Goal: Check status: Check status

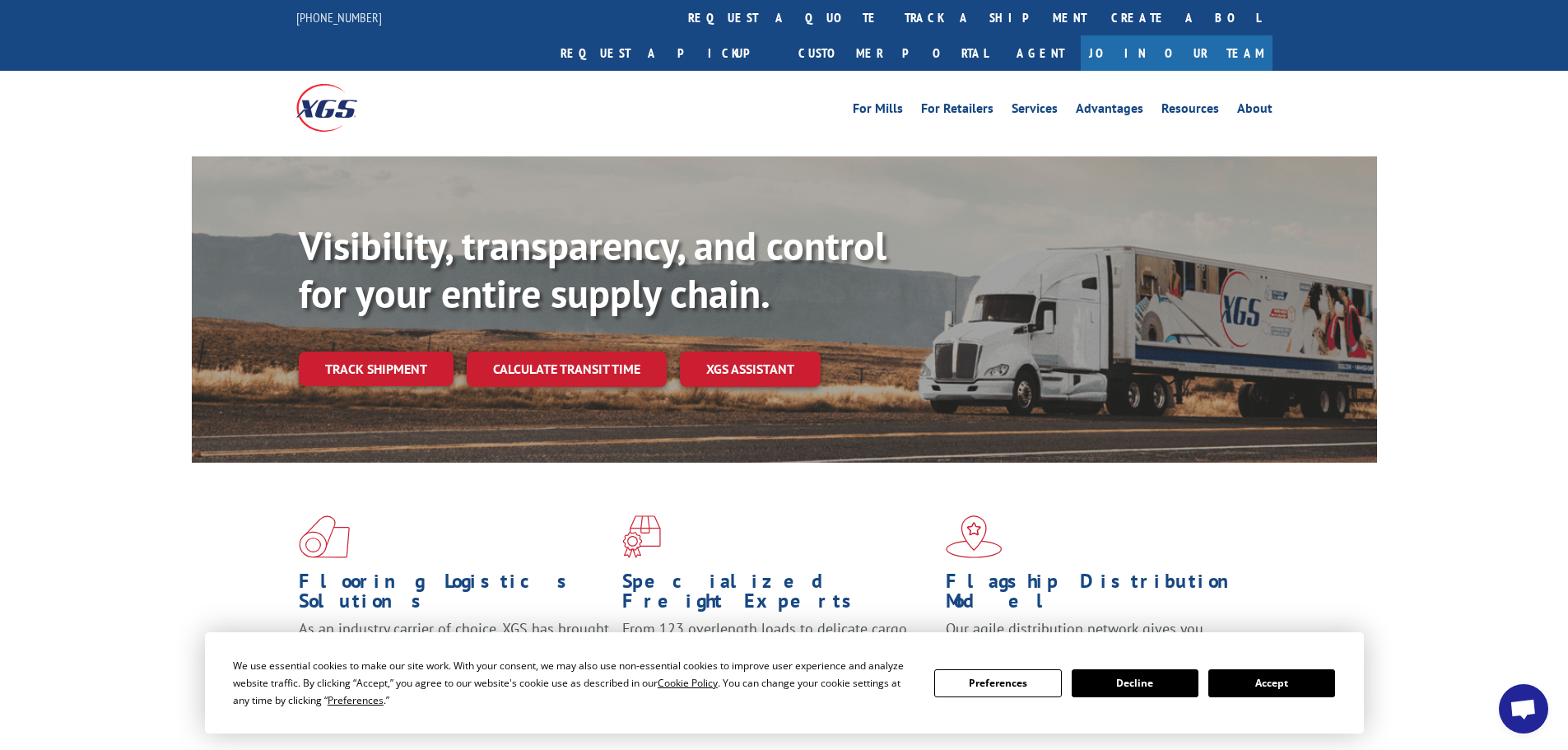
drag, startPoint x: 1241, startPoint y: 682, endPoint x: 1080, endPoint y: 625, distance: 170.8
click at [1240, 682] on button "Accept" at bounding box center [1272, 682] width 127 height 28
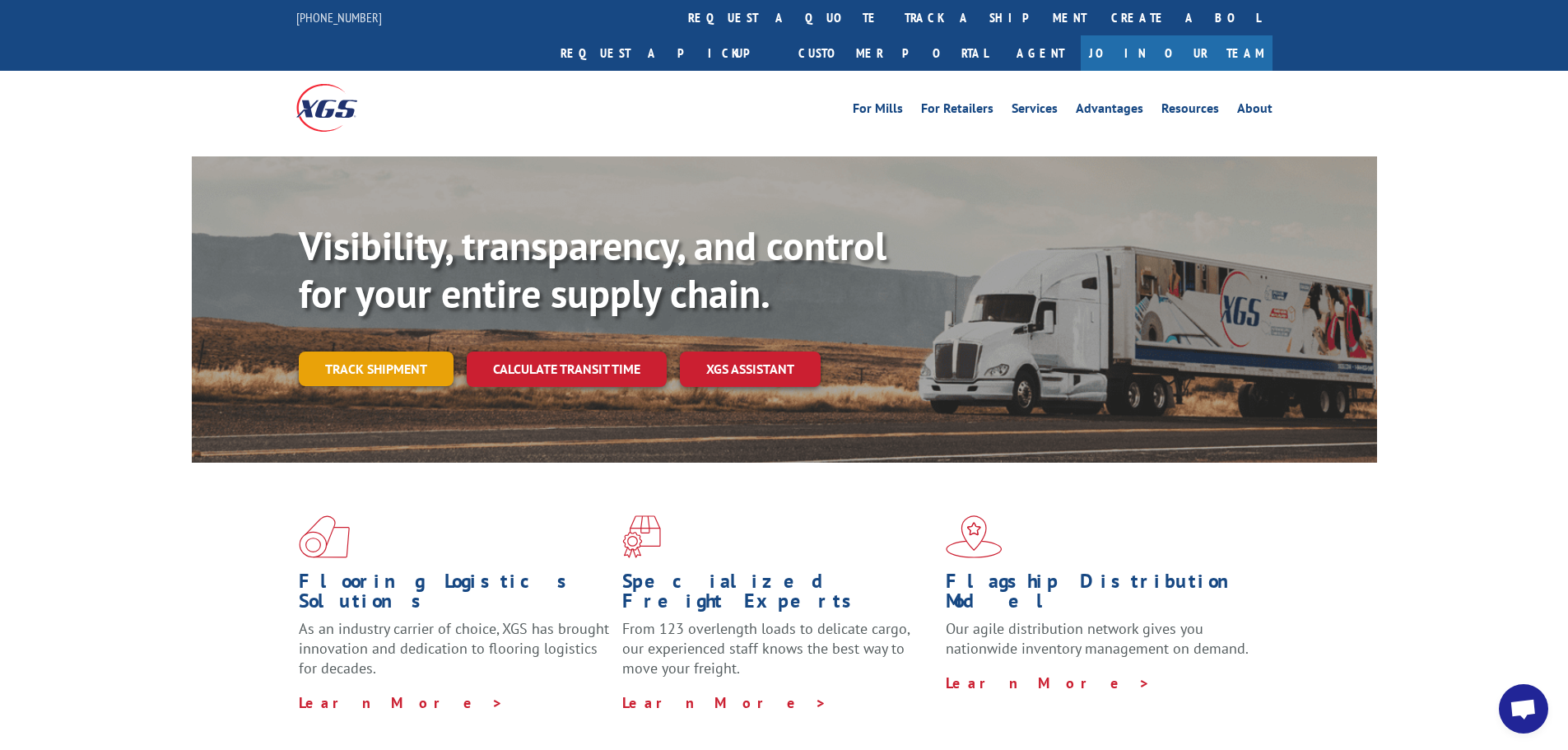
click at [333, 351] on link "Track shipment" at bounding box center [376, 369] width 155 height 34
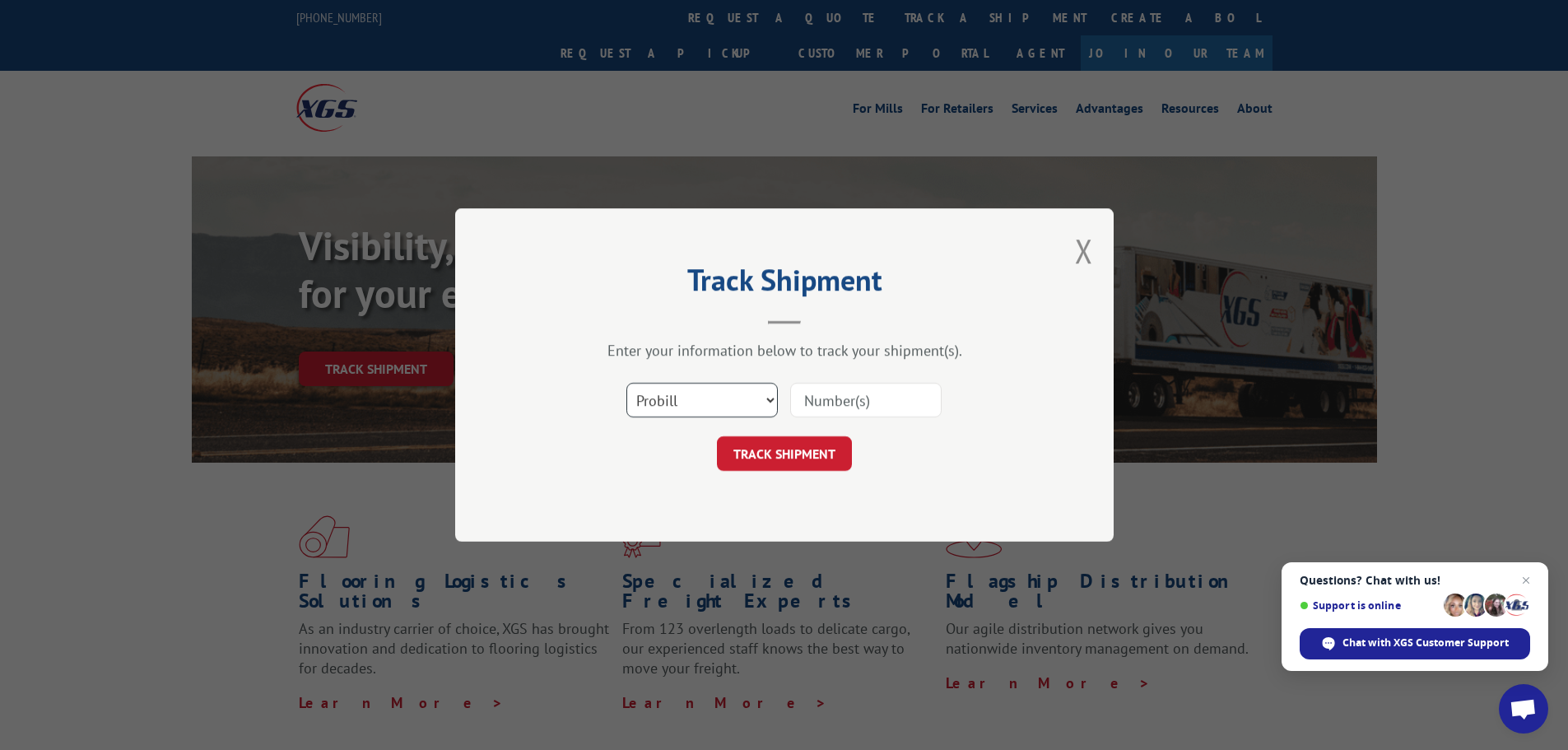
click at [678, 401] on select "Select category... Probill BOL PO" at bounding box center [701, 400] width 151 height 34
click at [701, 405] on select "Select category... Probill BOL PO" at bounding box center [701, 400] width 151 height 34
click at [842, 399] on input at bounding box center [866, 400] width 151 height 34
type input "442903"
click at [783, 449] on button "TRACK SHIPMENT" at bounding box center [784, 453] width 135 height 34
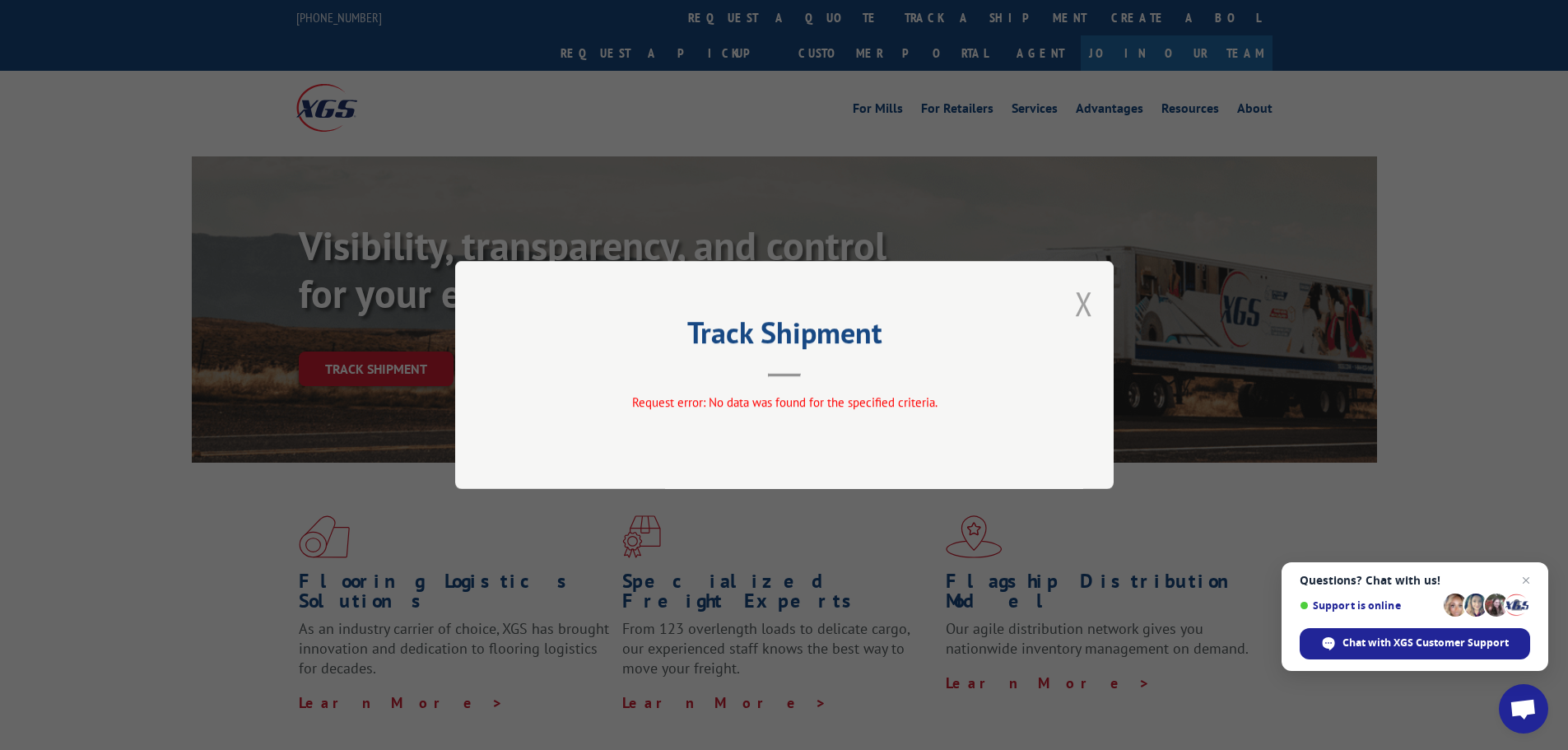
click at [1086, 307] on button "Close modal" at bounding box center [1084, 303] width 18 height 44
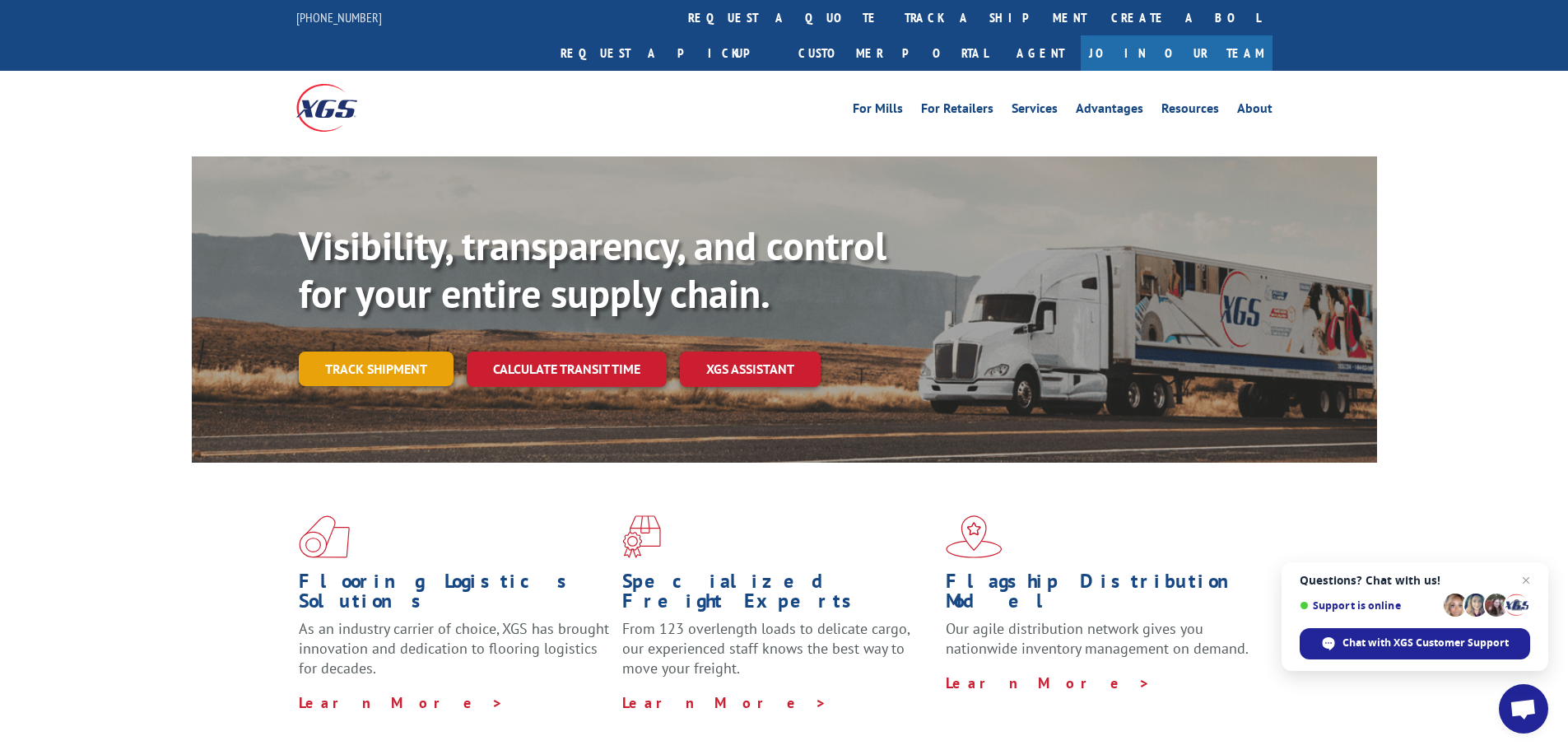
click at [328, 351] on link "Track shipment" at bounding box center [376, 369] width 155 height 34
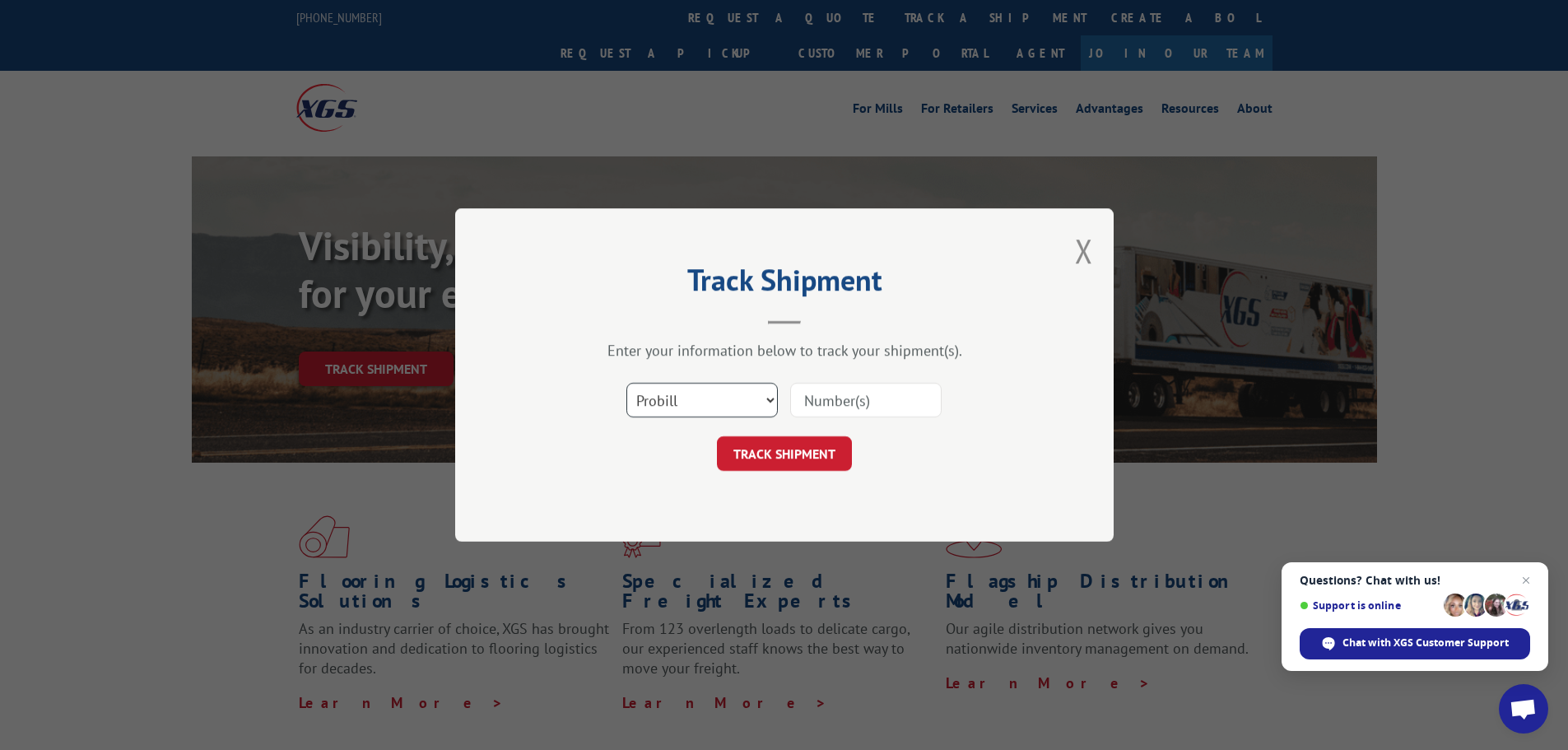
click at [687, 397] on select "Select category... Probill BOL PO" at bounding box center [701, 400] width 151 height 34
select select "bol"
click at [626, 383] on select "Select category... Probill BOL PO" at bounding box center [701, 400] width 151 height 34
click at [863, 408] on input at bounding box center [866, 400] width 151 height 34
type input "442903"
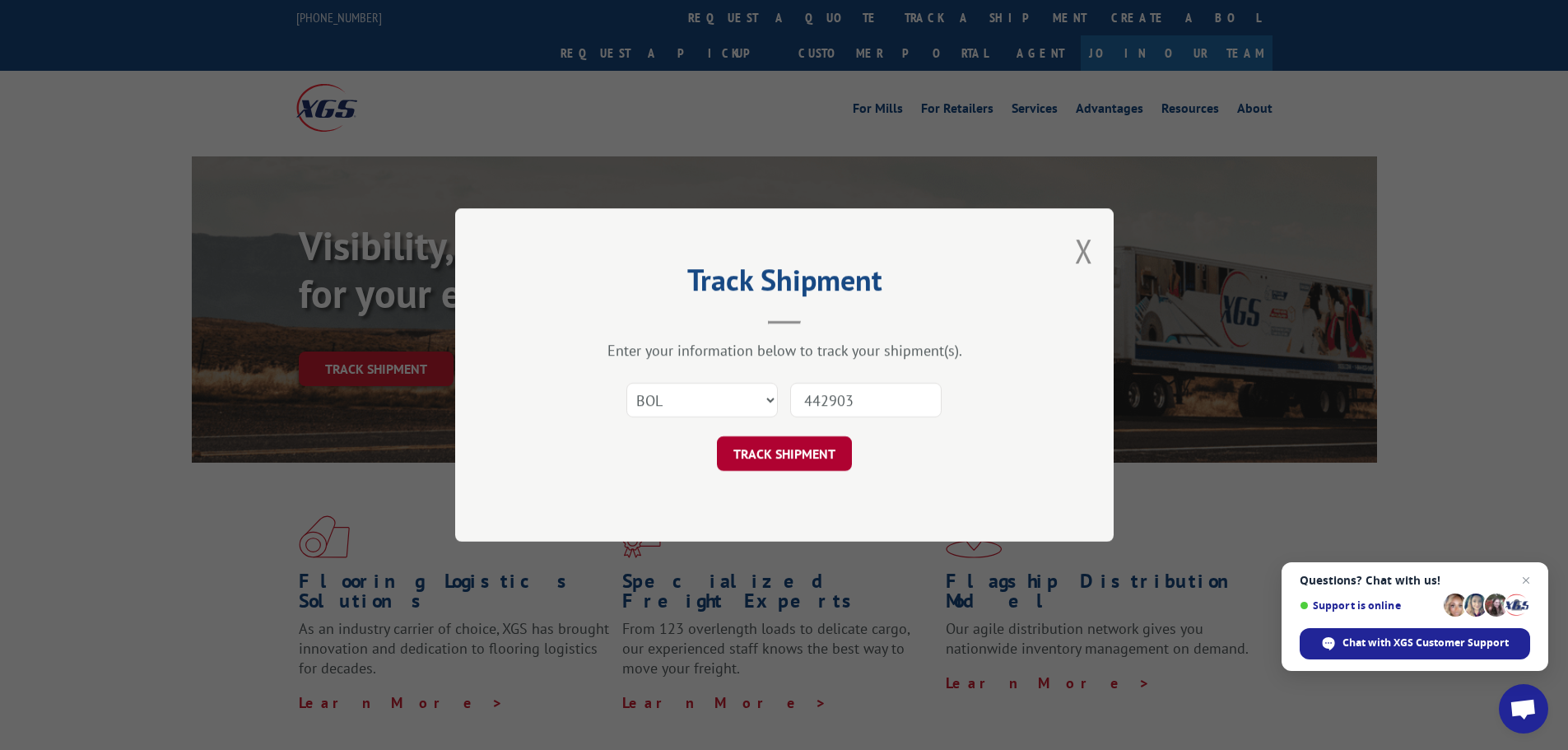
click at [763, 457] on button "TRACK SHIPMENT" at bounding box center [784, 453] width 135 height 34
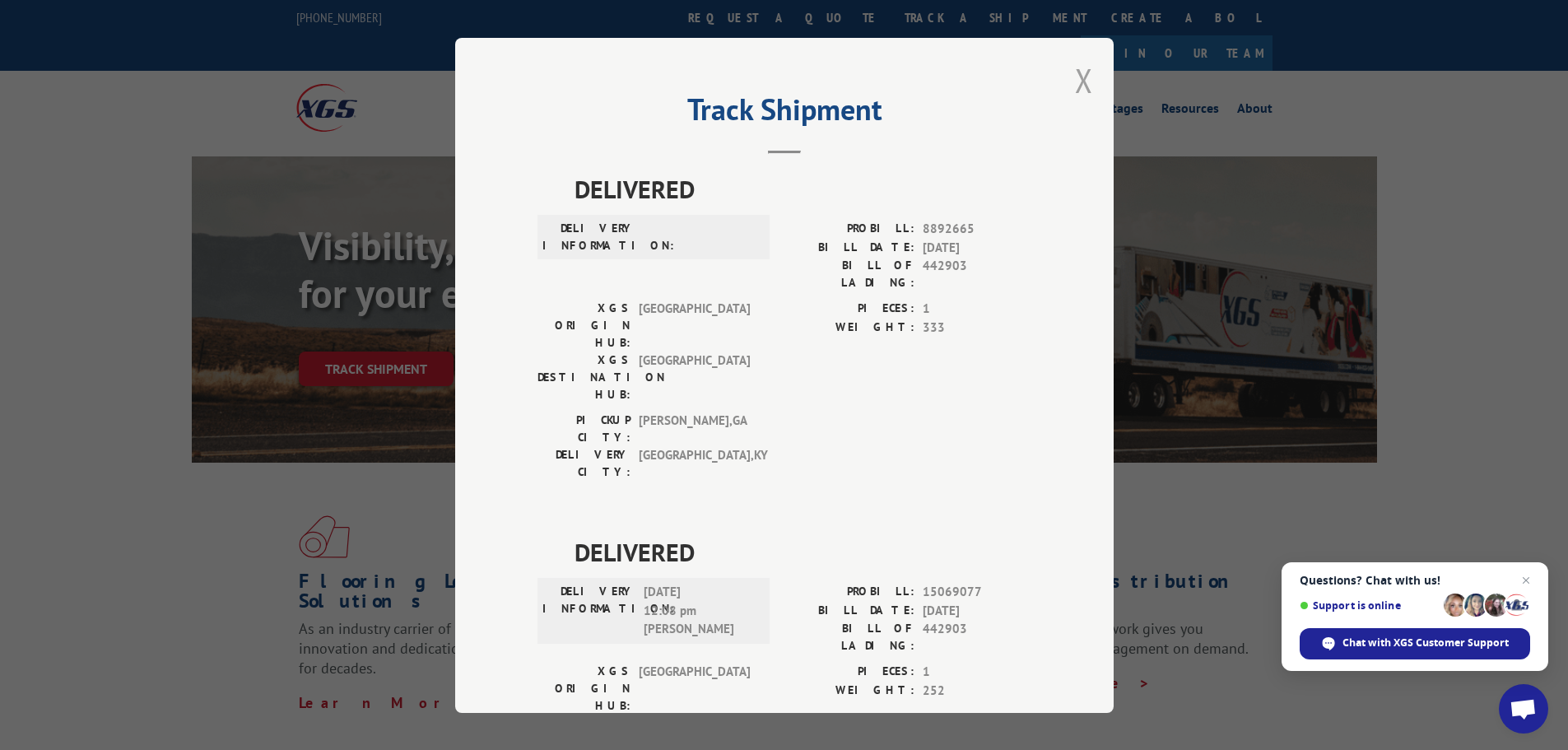
click at [1085, 80] on button "Close modal" at bounding box center [1084, 80] width 18 height 44
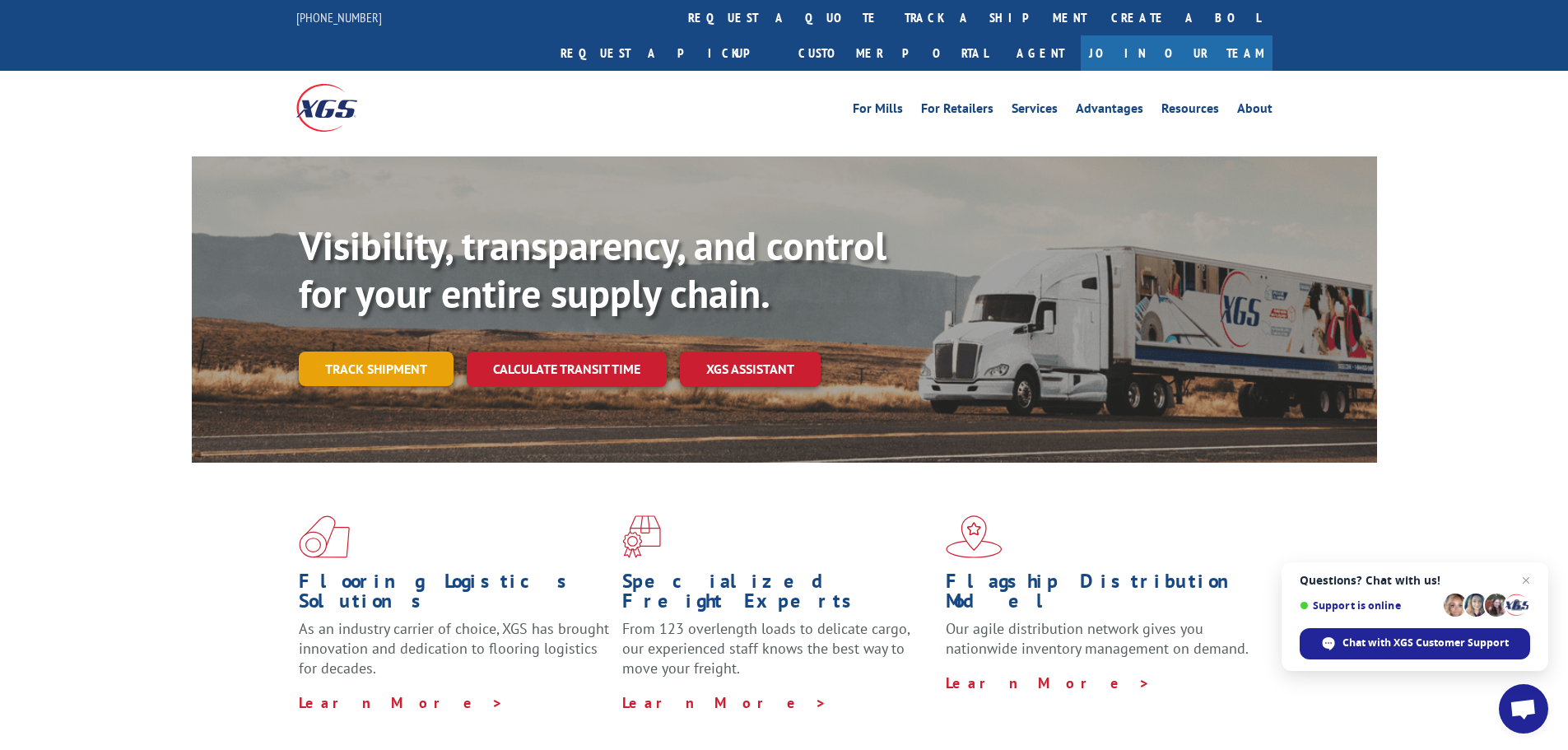
click at [394, 351] on link "Track shipment" at bounding box center [376, 369] width 155 height 34
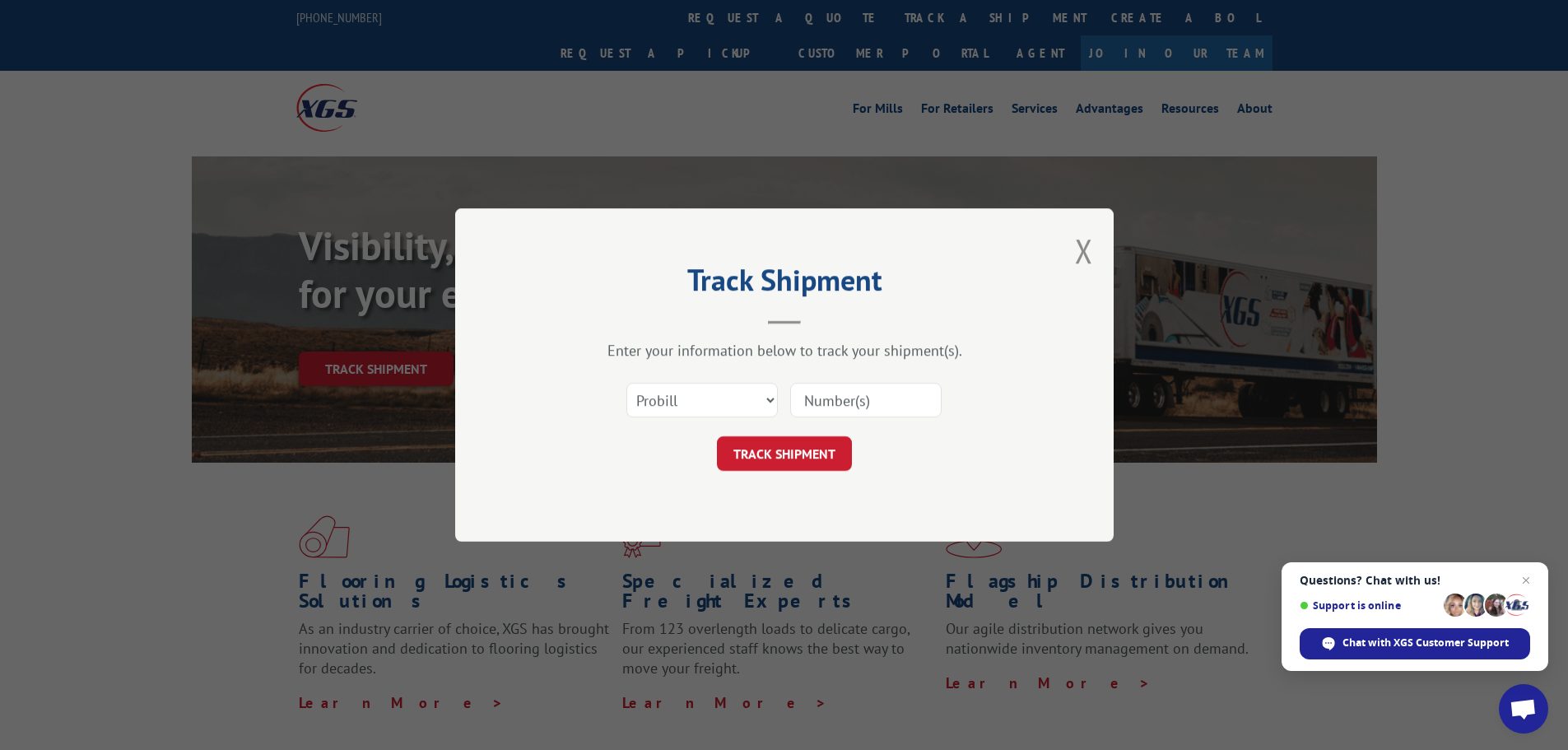
click at [889, 412] on input at bounding box center [866, 400] width 151 height 34
type input "261477250827"
click at [816, 446] on button "TRACK SHIPMENT" at bounding box center [784, 453] width 135 height 34
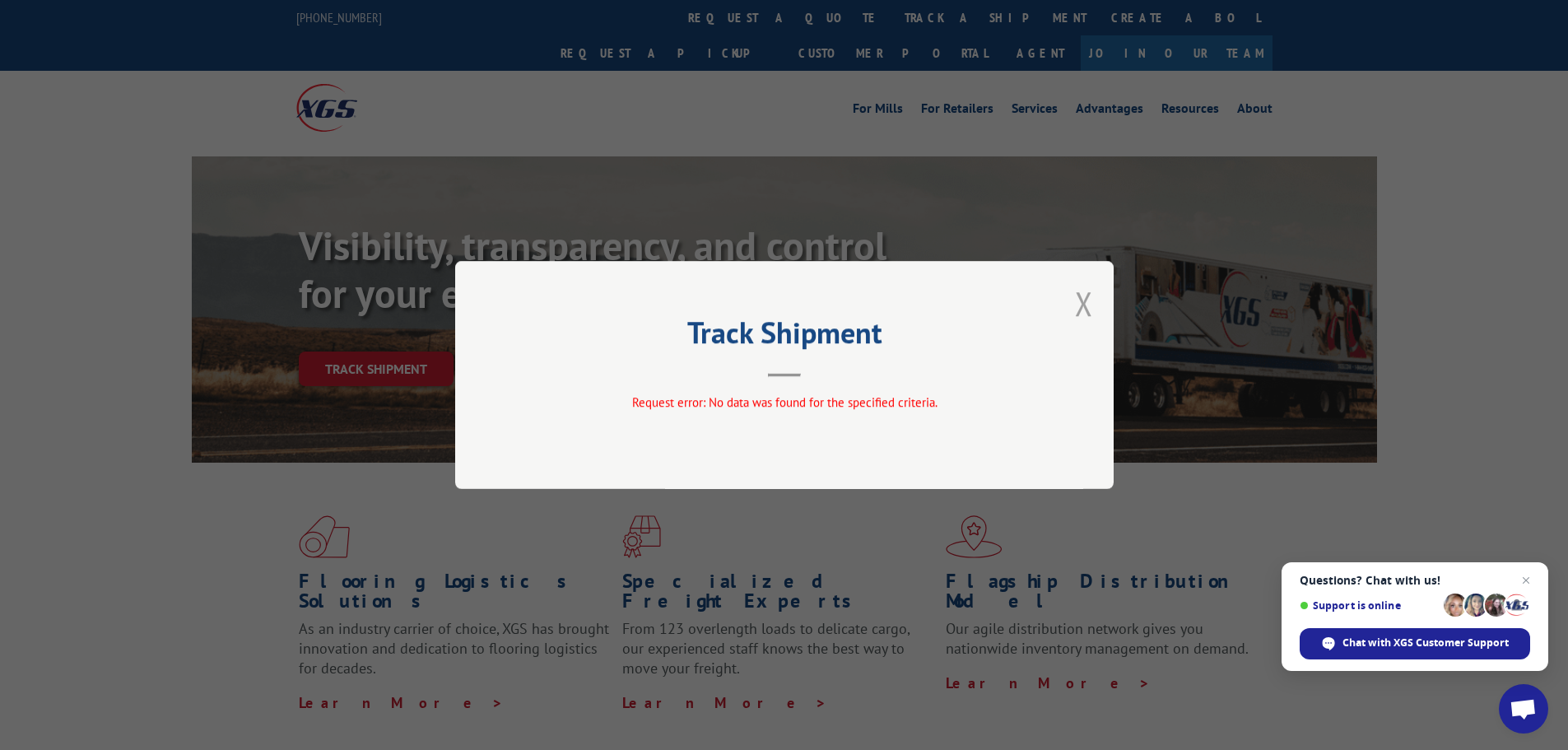
click at [1080, 298] on button "Close modal" at bounding box center [1084, 303] width 18 height 44
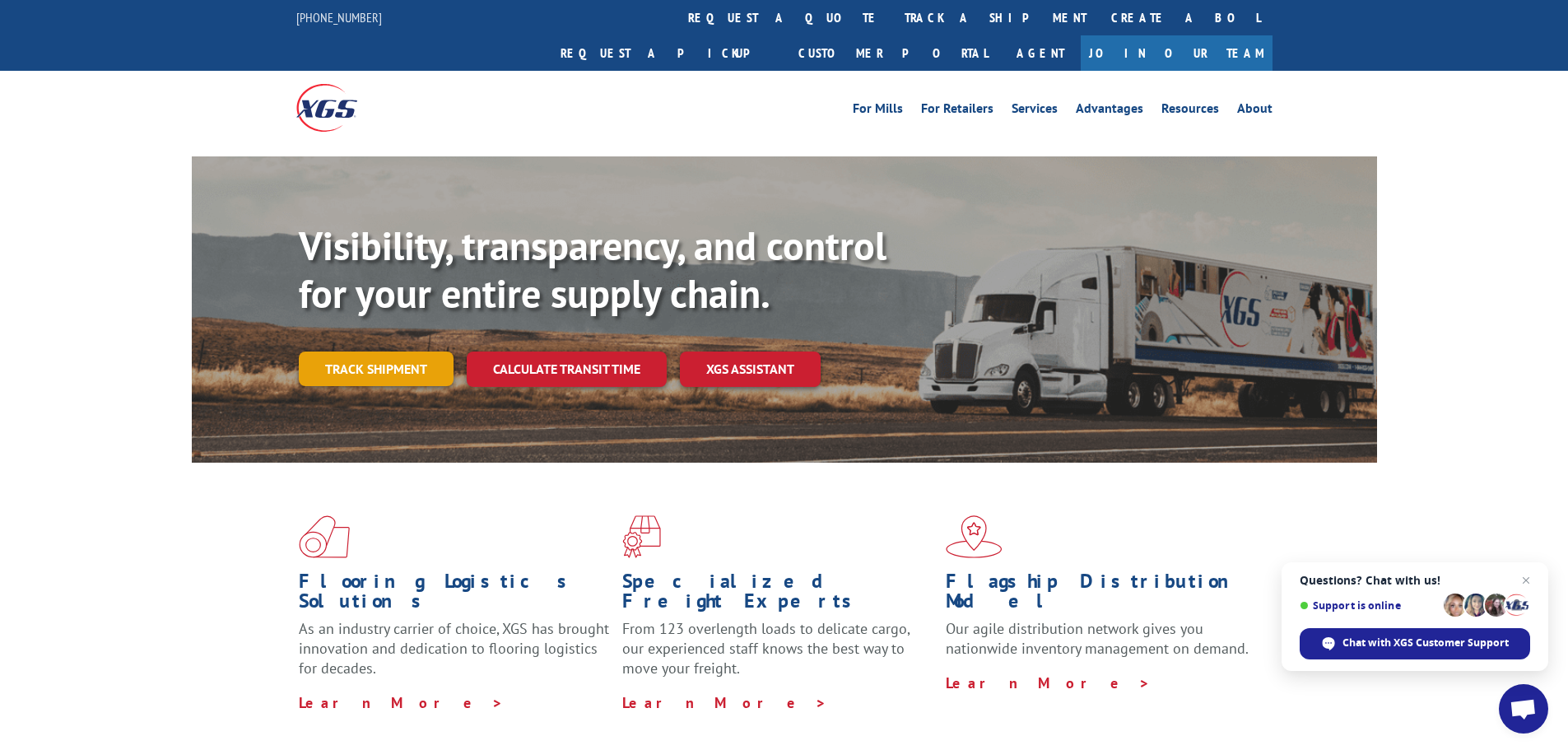
click at [337, 351] on link "Track shipment" at bounding box center [376, 369] width 155 height 34
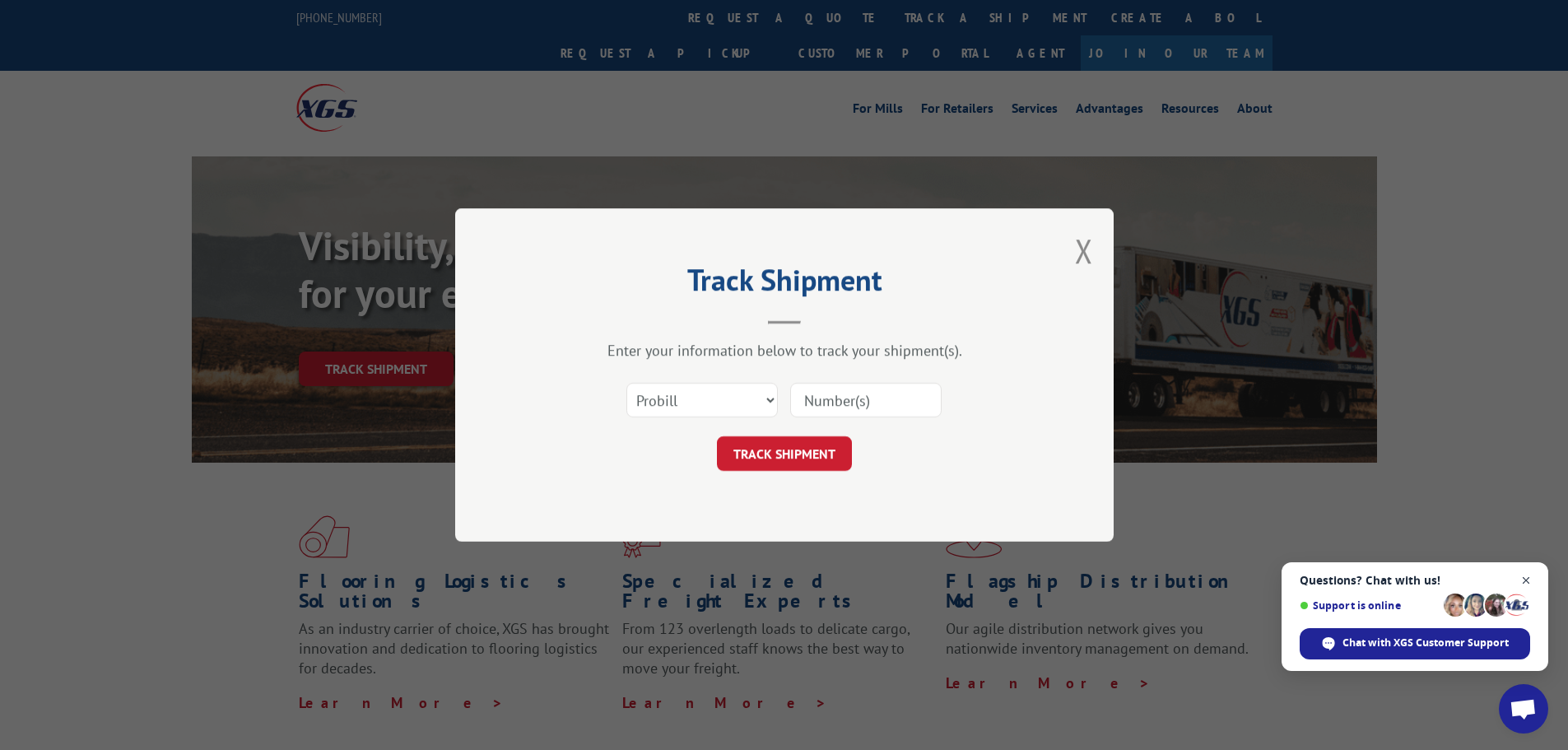
click at [1525, 582] on span "Open chat" at bounding box center [1527, 581] width 21 height 21
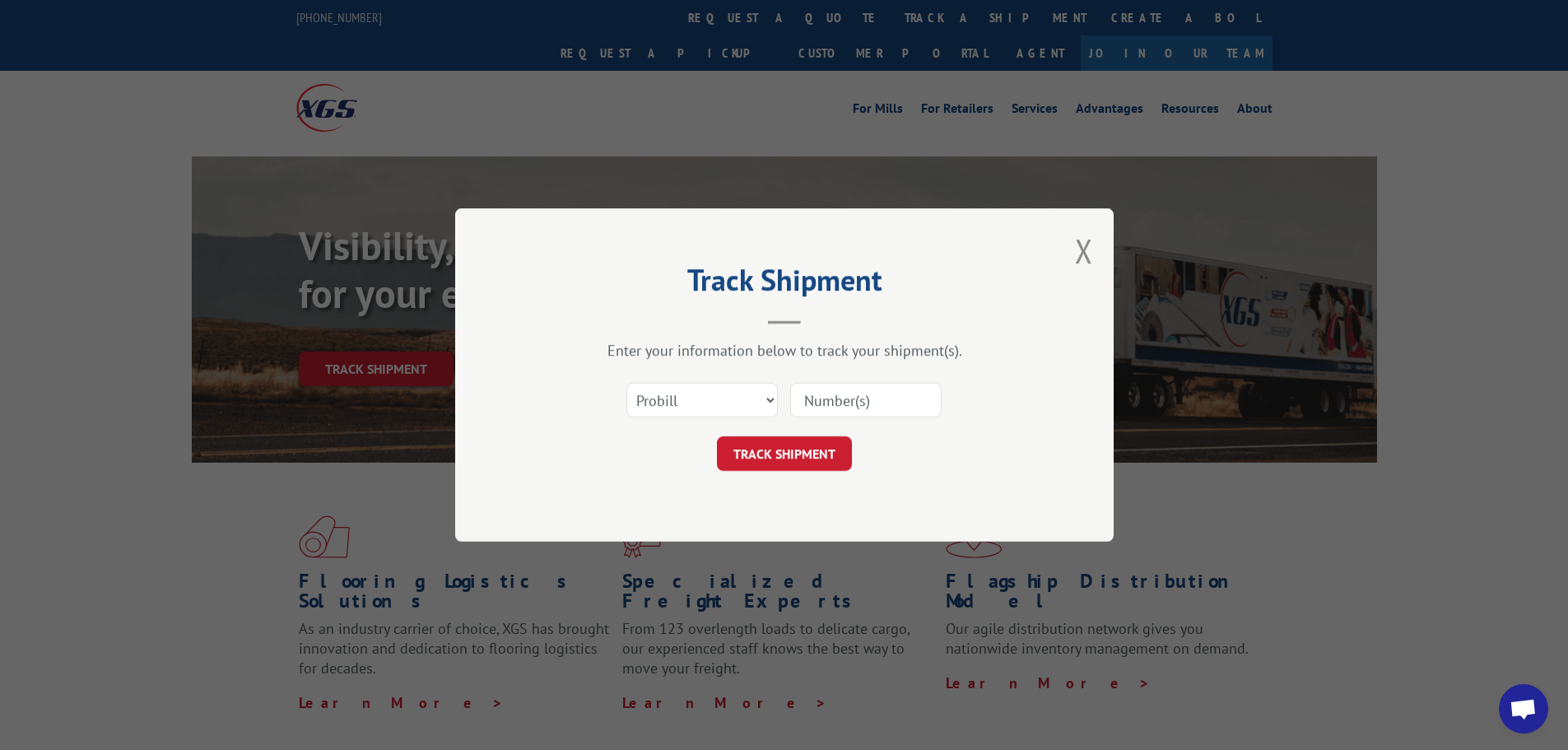
click at [830, 407] on input at bounding box center [866, 400] width 151 height 34
click at [736, 407] on select "Select category... Probill BOL PO" at bounding box center [701, 400] width 151 height 34
select select "bol"
click at [626, 383] on select "Select category... Probill BOL PO" at bounding box center [701, 400] width 151 height 34
click at [814, 404] on input at bounding box center [866, 400] width 151 height 34
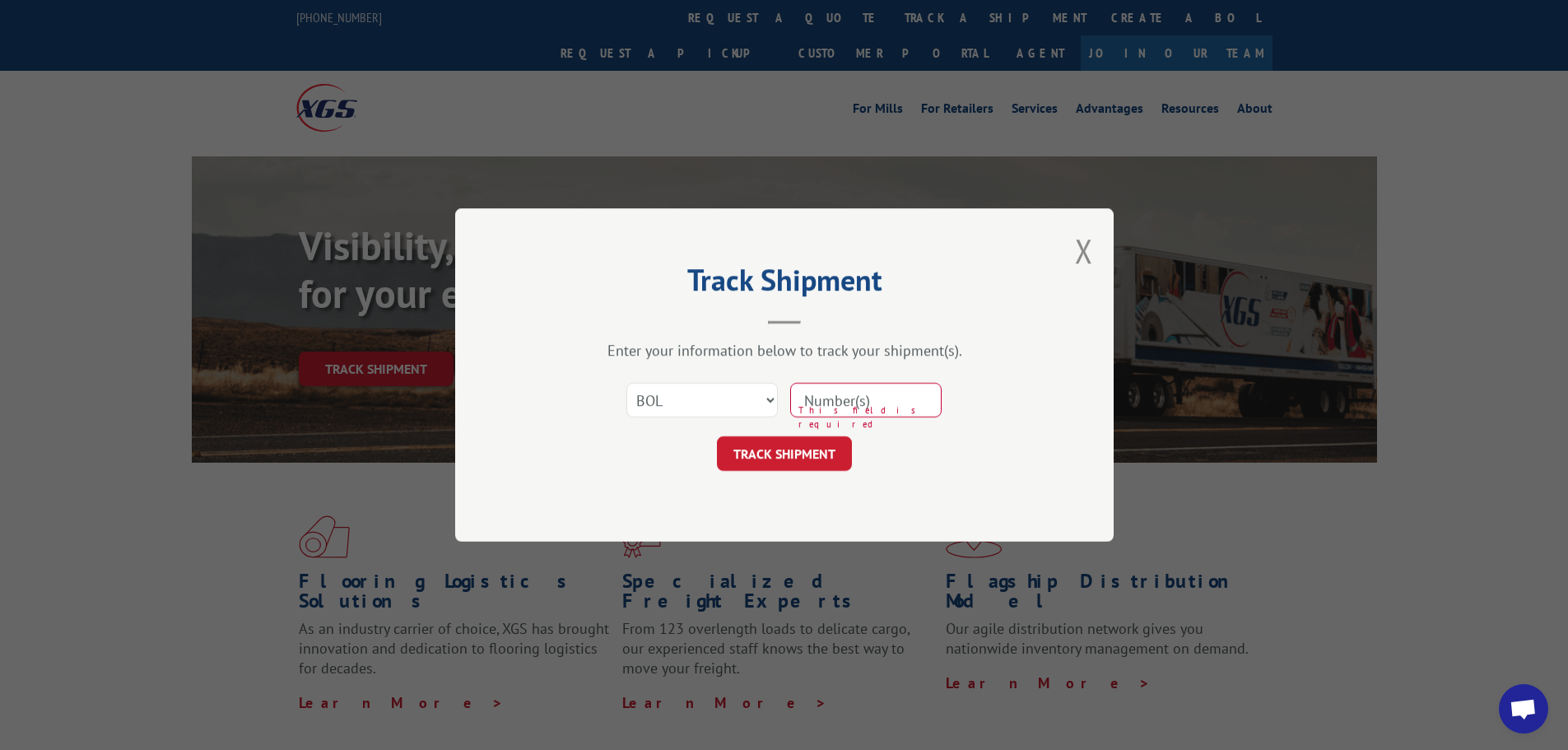
click at [1094, 252] on div "Track Shipment Enter your information below to track your shipment(s). Select c…" at bounding box center [784, 375] width 659 height 334
click at [1086, 254] on button "Close modal" at bounding box center [1084, 251] width 18 height 44
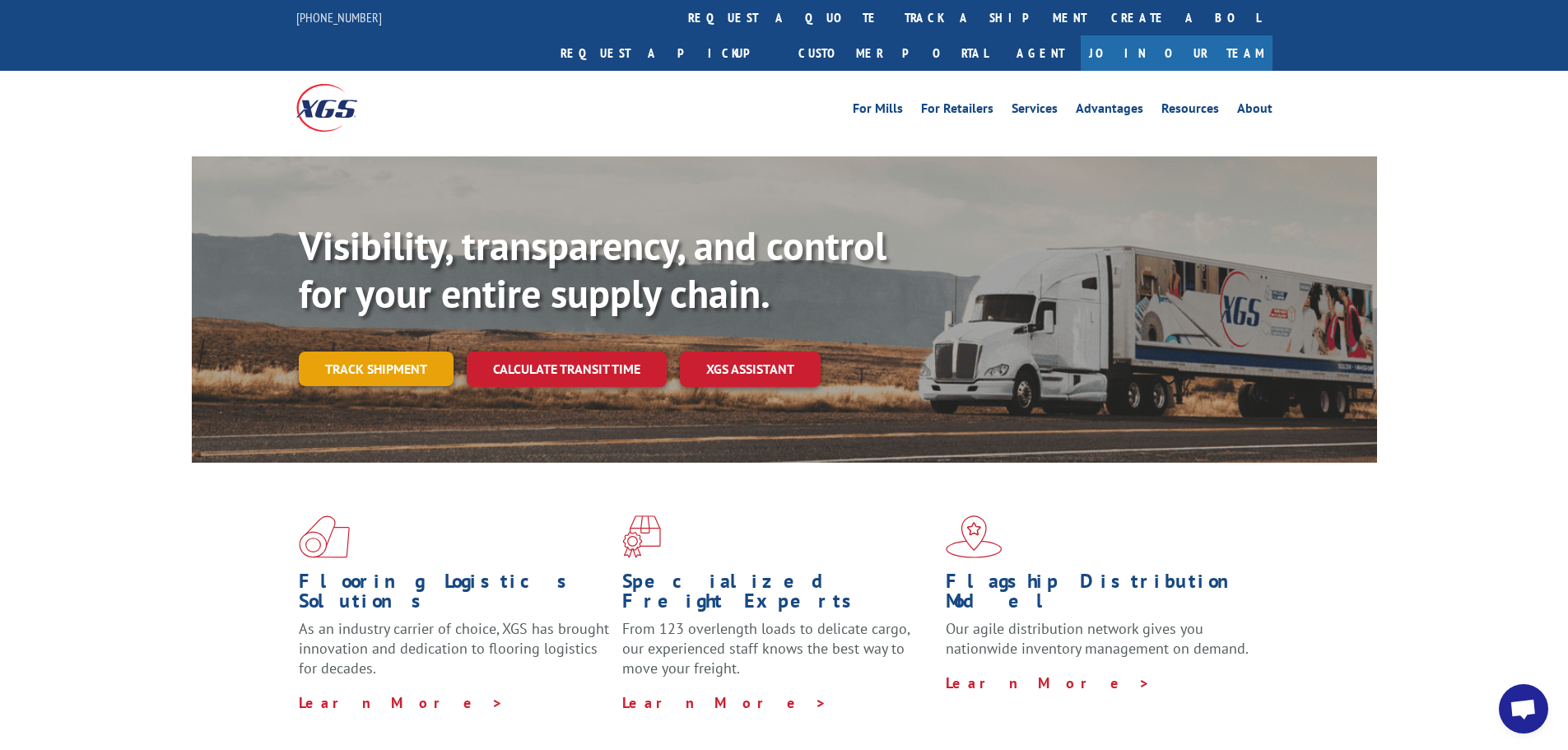
click at [386, 351] on link "Track shipment" at bounding box center [376, 369] width 155 height 34
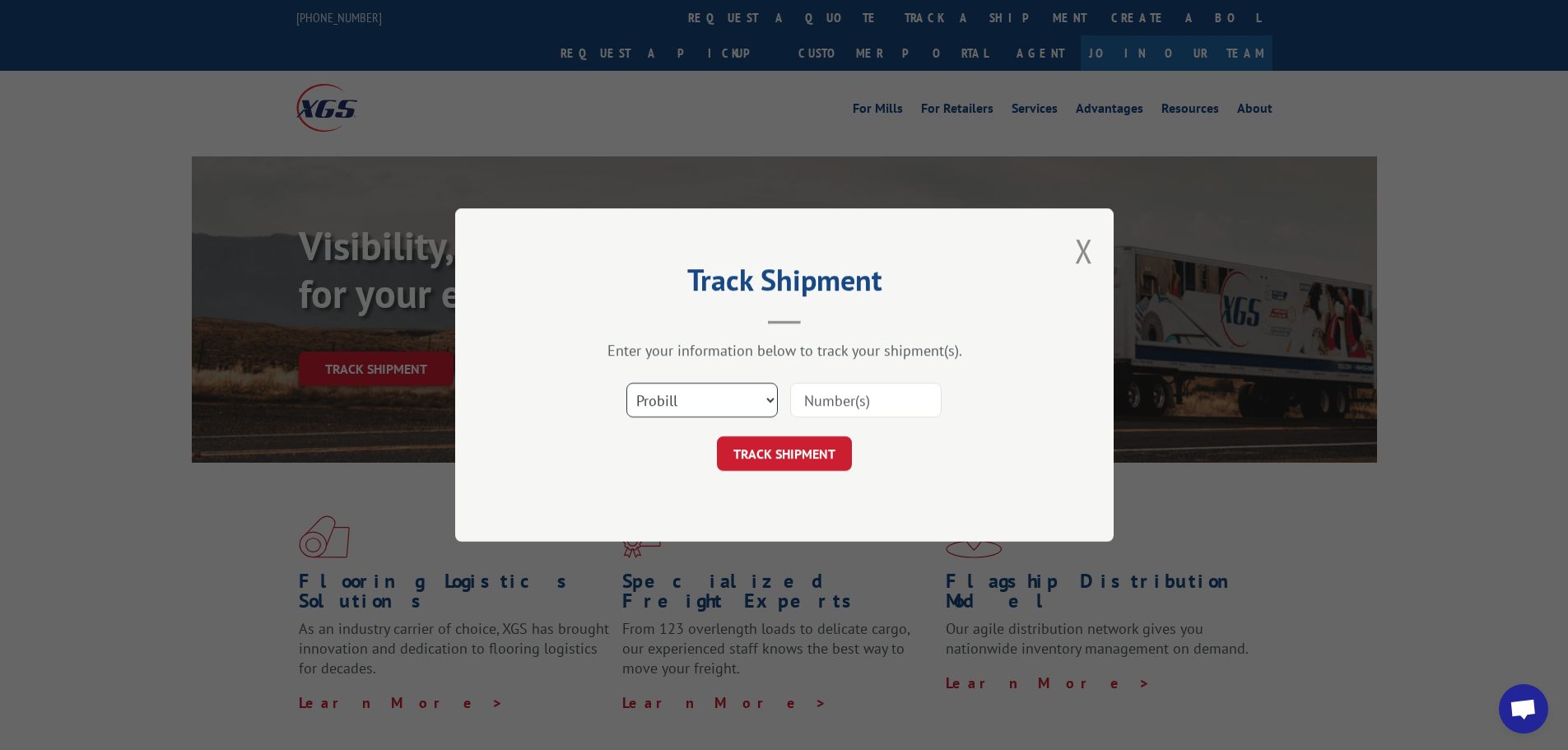
click at [705, 403] on select "Select category... Probill BOL PO" at bounding box center [701, 400] width 151 height 34
select select "bol"
click at [626, 383] on select "Select category... Probill BOL PO" at bounding box center [701, 400] width 151 height 34
click at [820, 405] on input at bounding box center [866, 400] width 151 height 34
type input "442903"
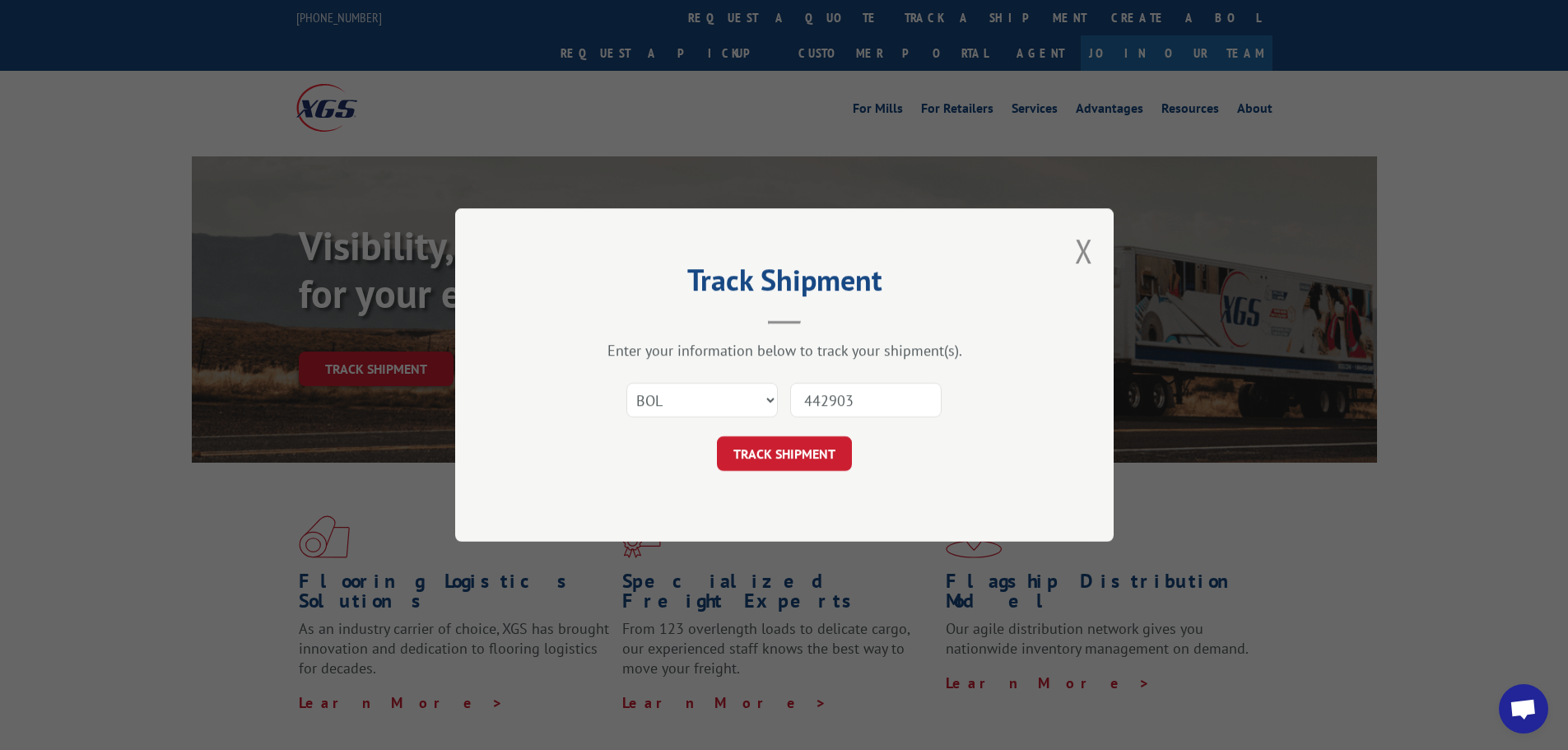
click at [717, 436] on button "TRACK SHIPMENT" at bounding box center [784, 453] width 135 height 34
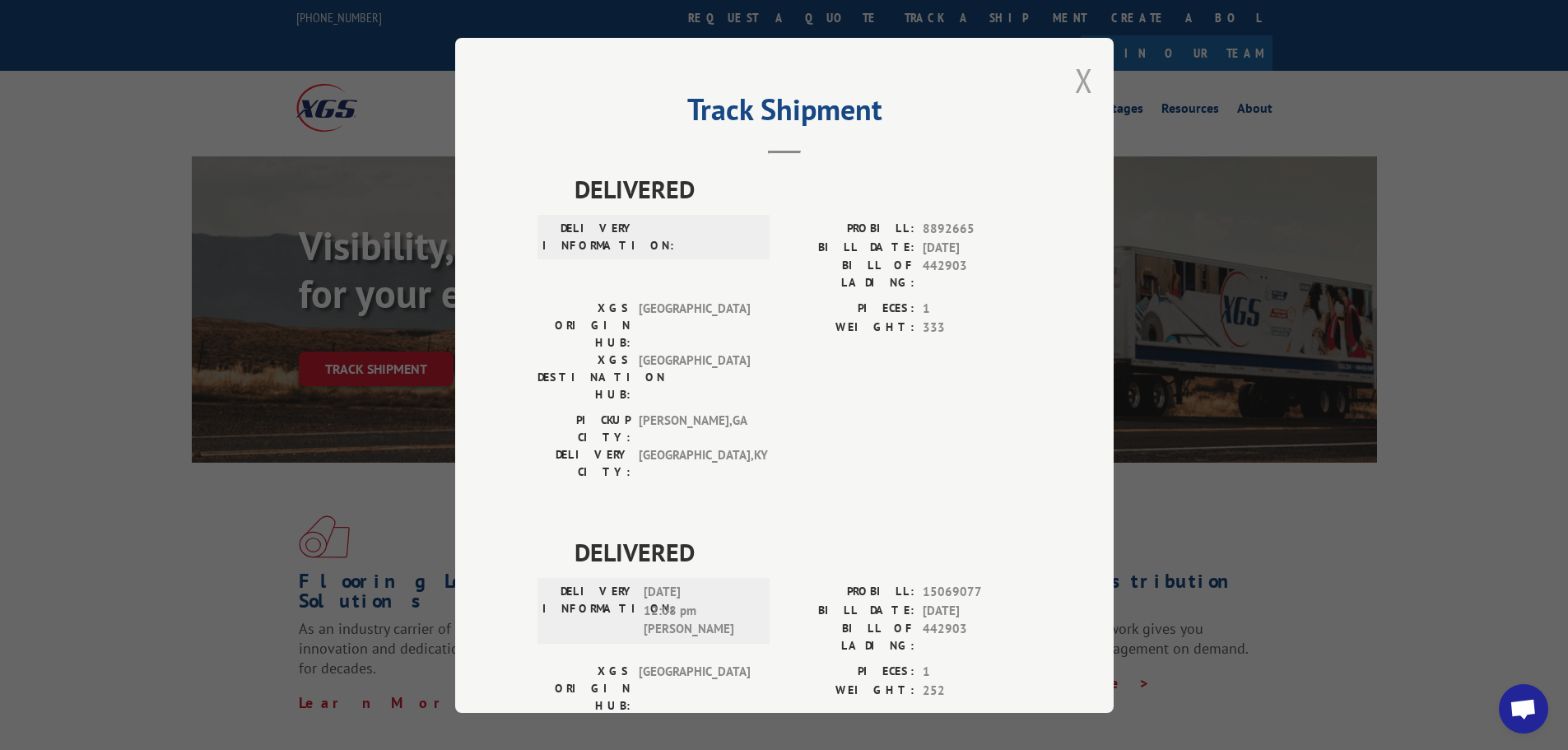
click at [1075, 86] on button "Close modal" at bounding box center [1084, 80] width 18 height 44
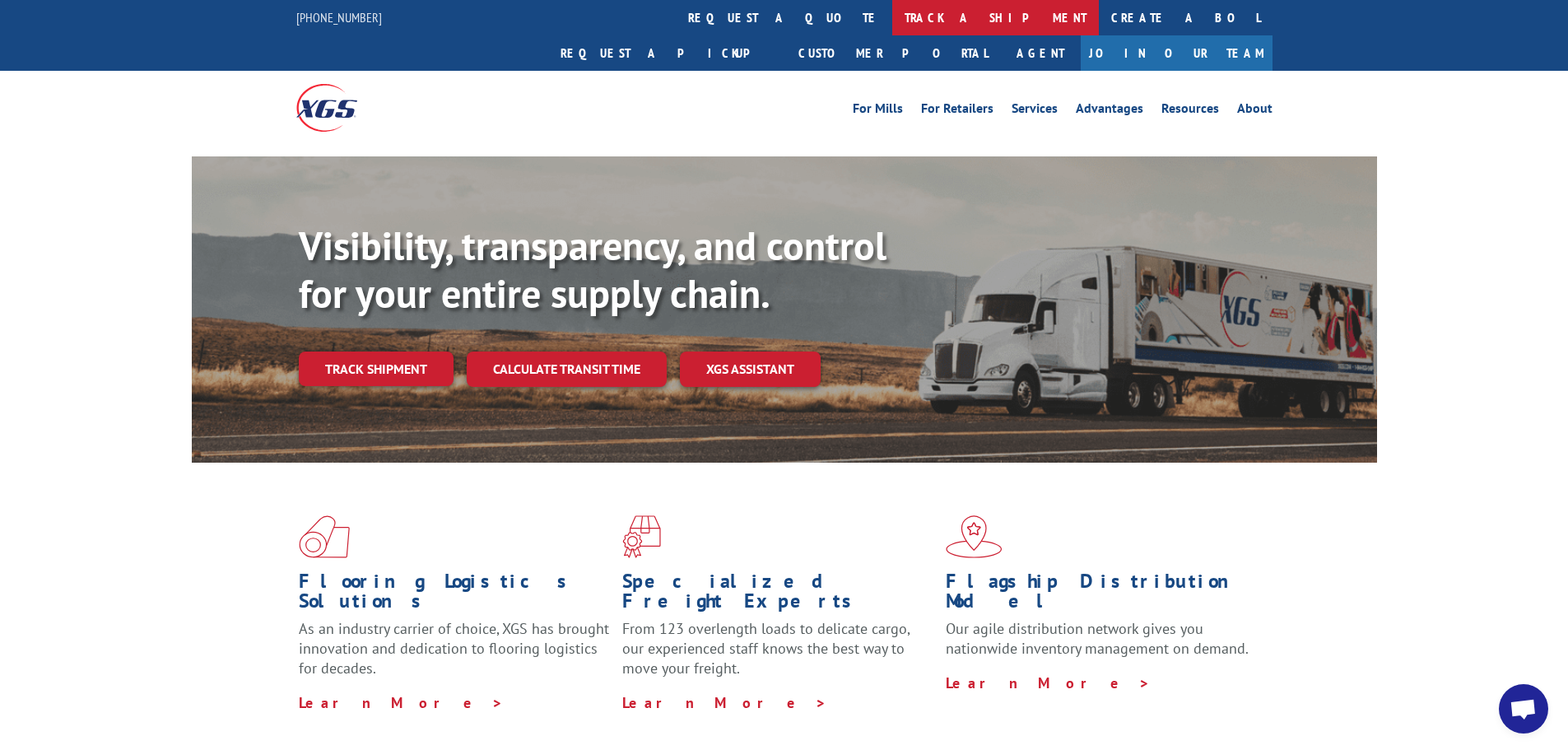
click at [892, 12] on link "track a shipment" at bounding box center [996, 17] width 207 height 35
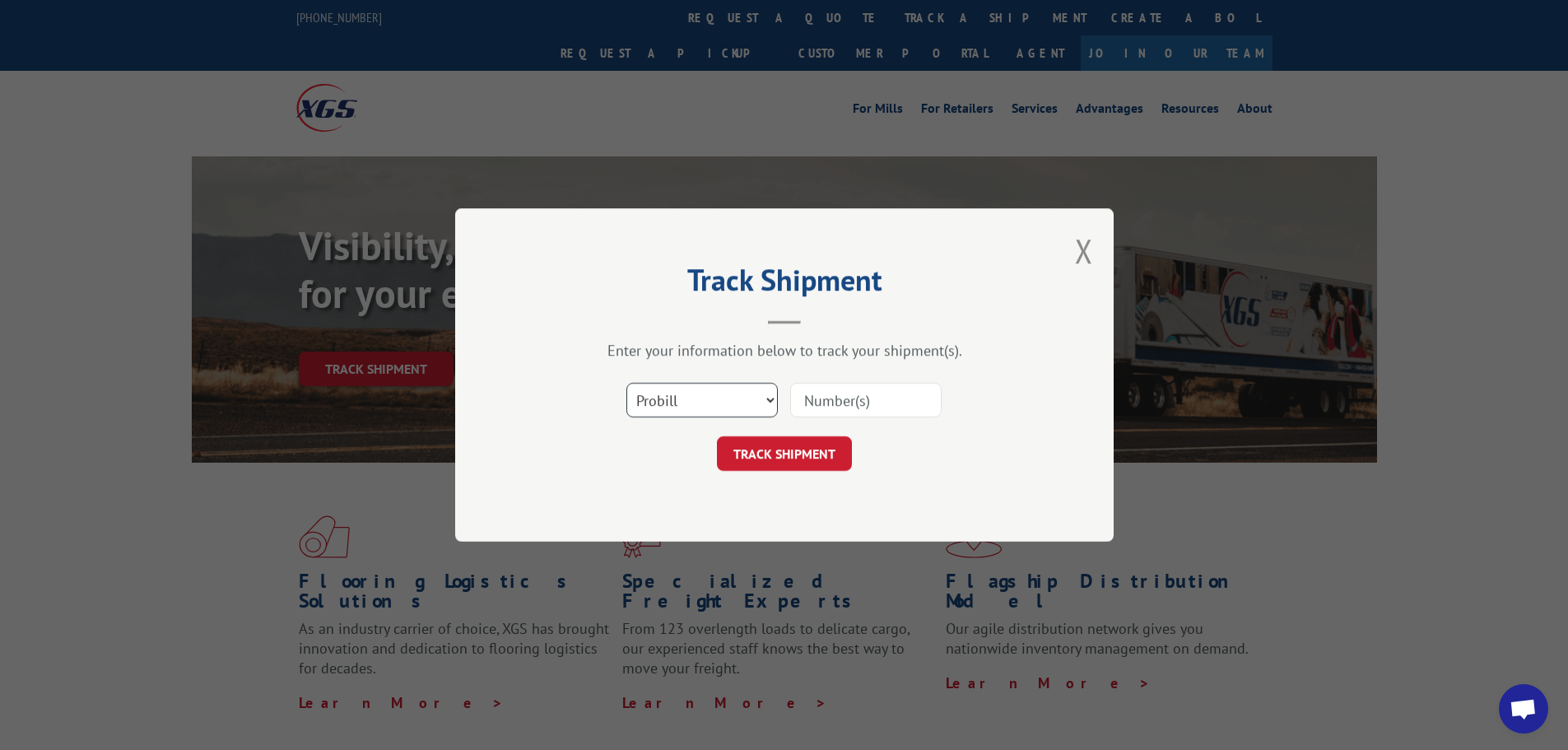
click at [723, 407] on select "Select category... Probill BOL PO" at bounding box center [701, 400] width 151 height 34
select select "bol"
click at [626, 383] on select "Select category... Probill BOL PO" at bounding box center [701, 400] width 151 height 34
click at [854, 405] on input at bounding box center [866, 400] width 151 height 34
type input "442903"
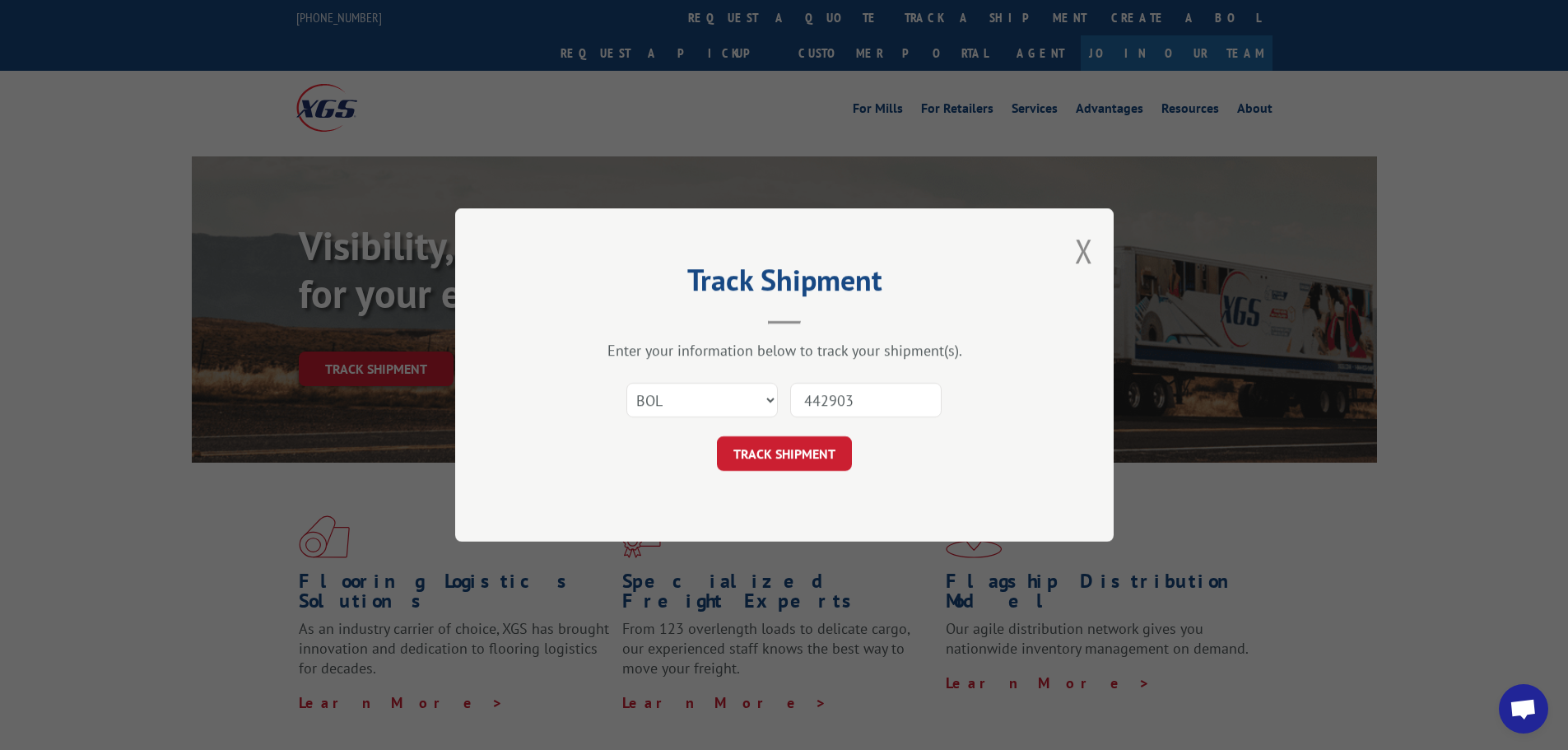
click button "TRACK SHIPMENT" at bounding box center [784, 453] width 135 height 34
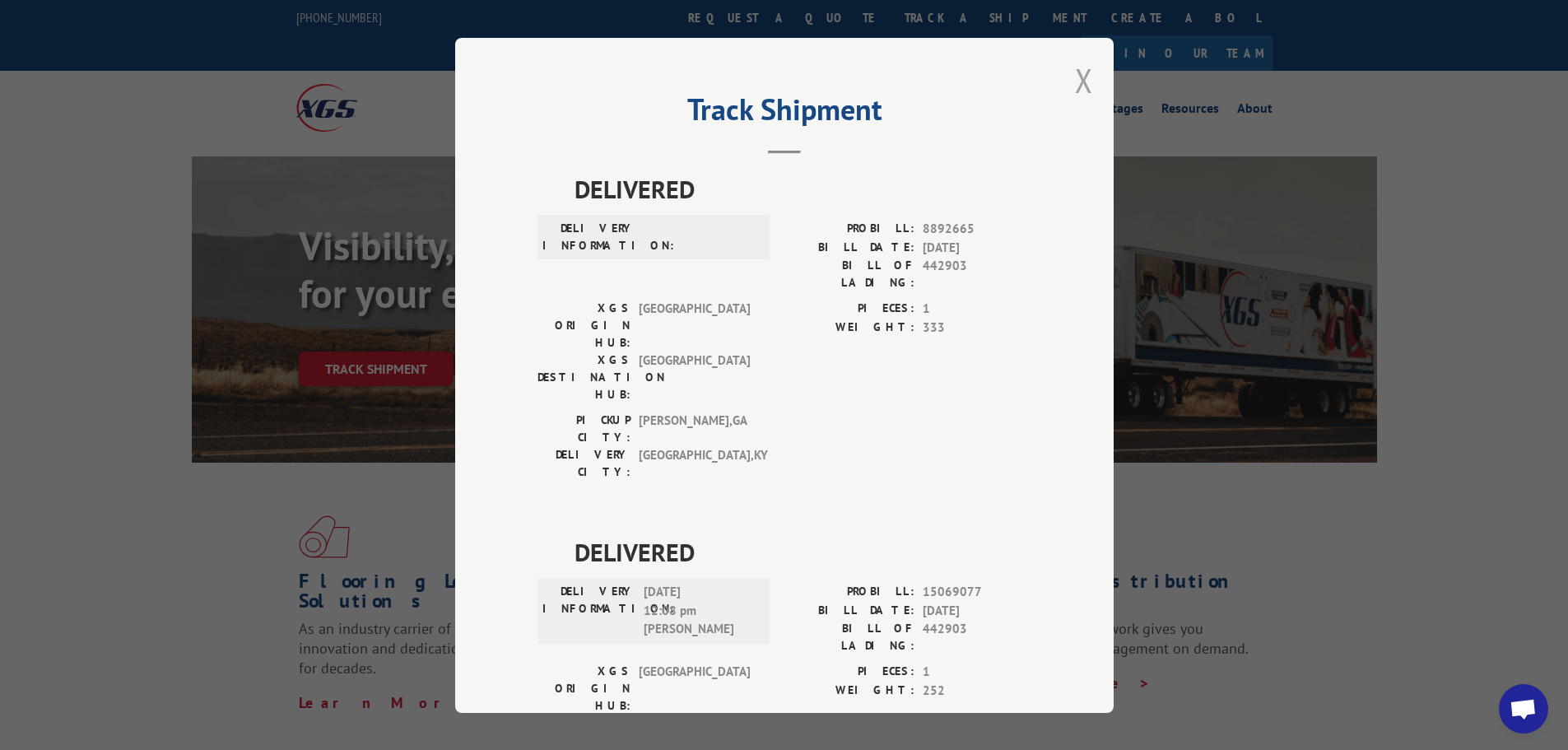
click at [1081, 82] on button "Close modal" at bounding box center [1084, 80] width 18 height 44
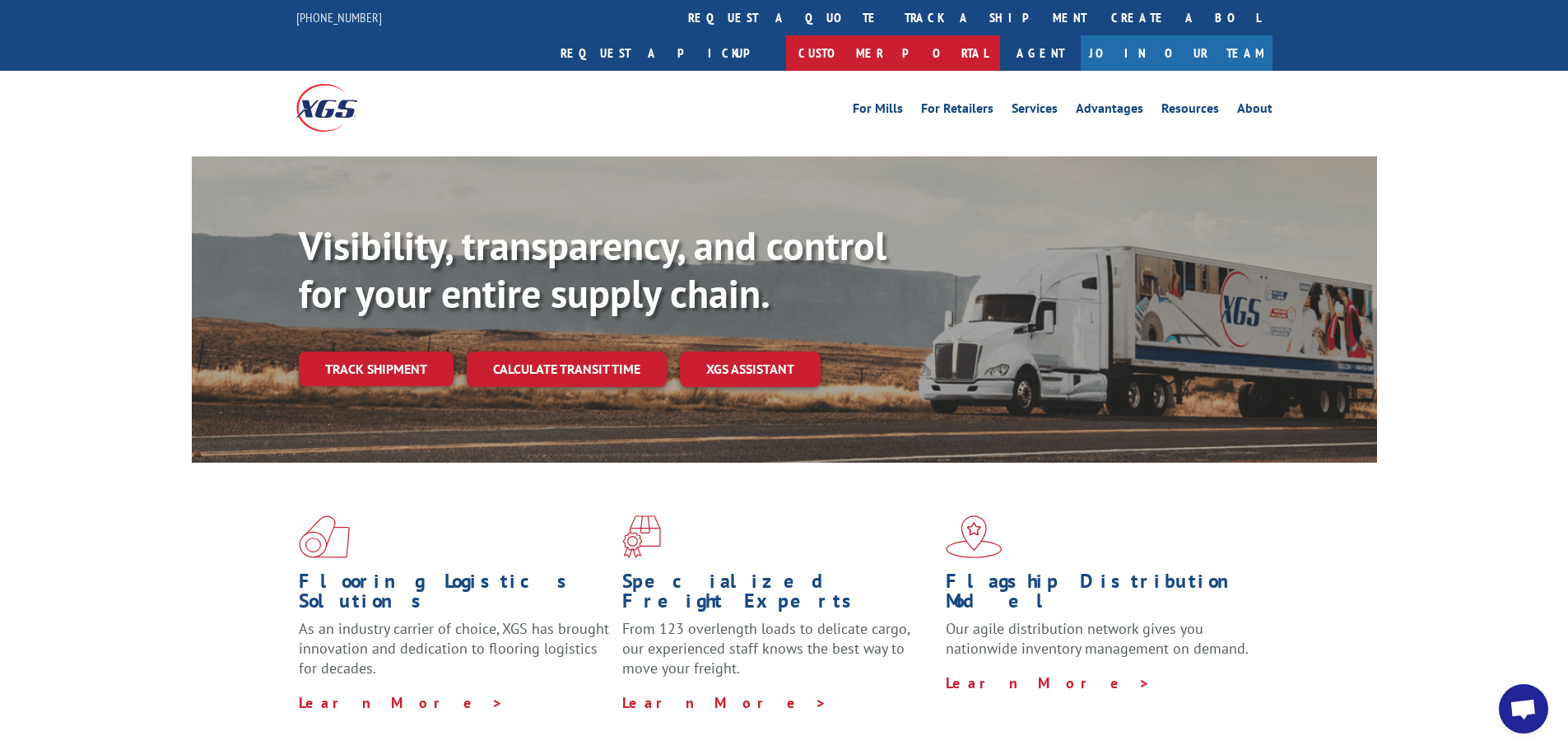
click at [1000, 35] on link "Customer Portal" at bounding box center [893, 52] width 214 height 35
click at [1033, 102] on link "Services" at bounding box center [1035, 110] width 46 height 18
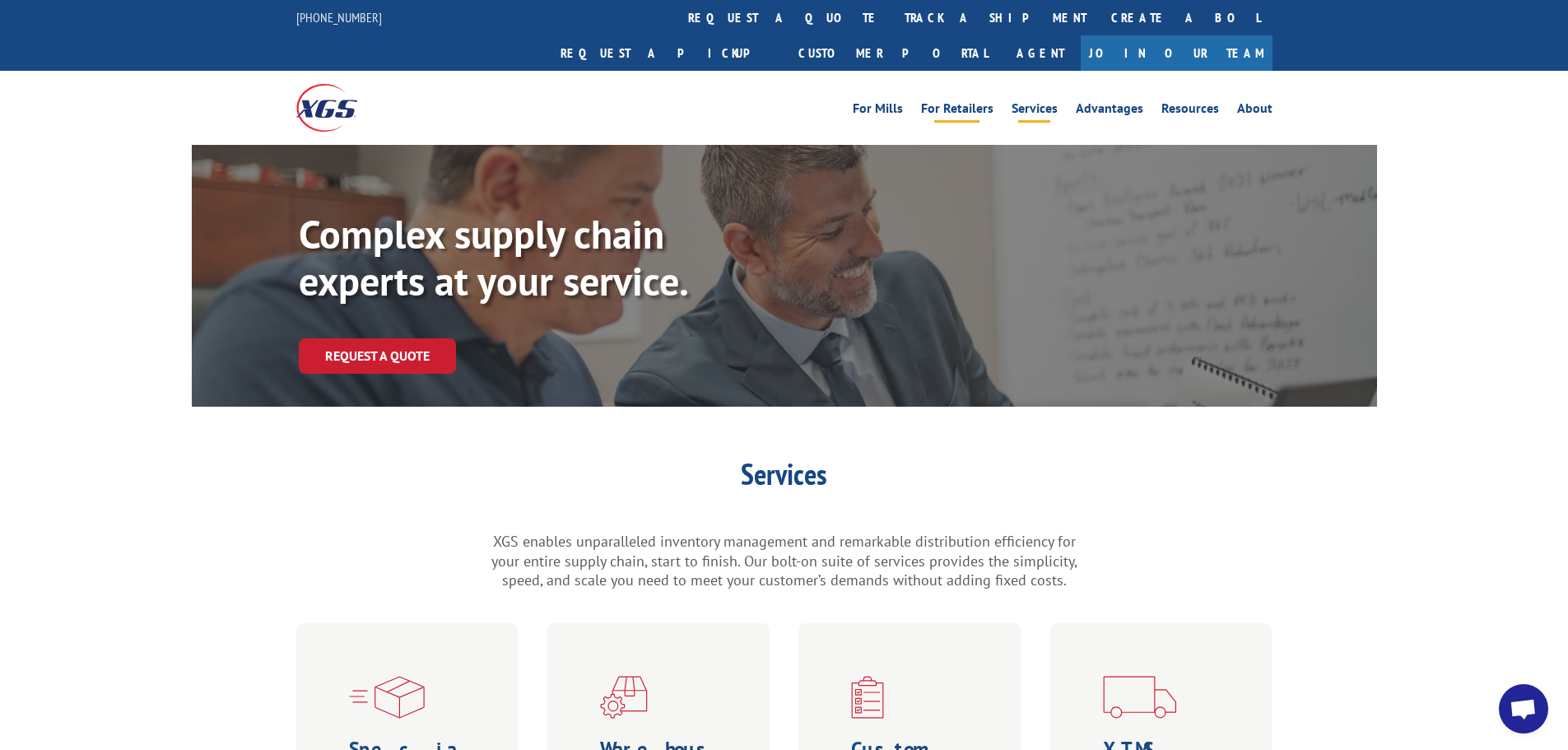
click at [940, 102] on link "For Retailers" at bounding box center [957, 110] width 73 height 18
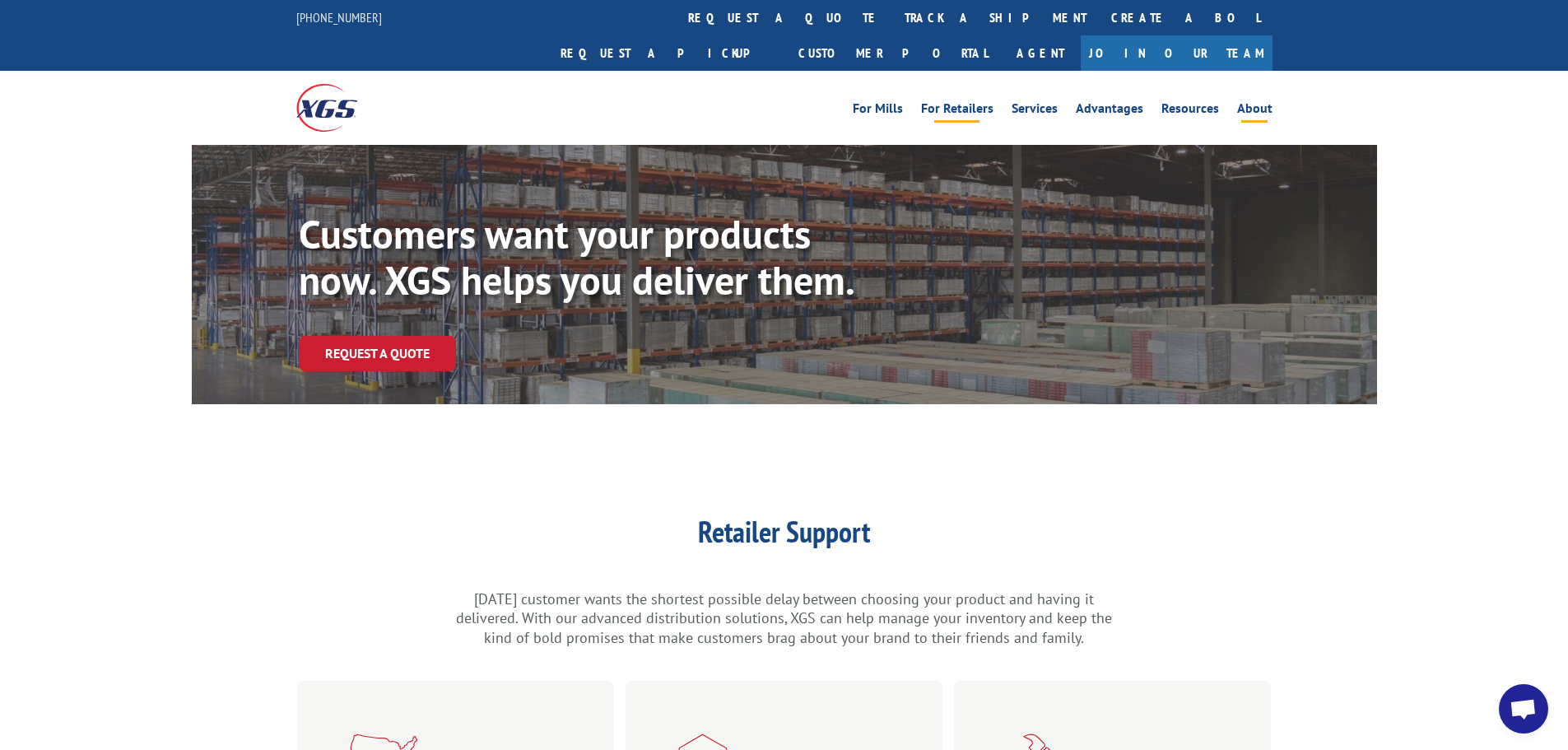
click at [1252, 102] on link "About" at bounding box center [1255, 110] width 35 height 18
